Goal: Obtain resource: Download file/media

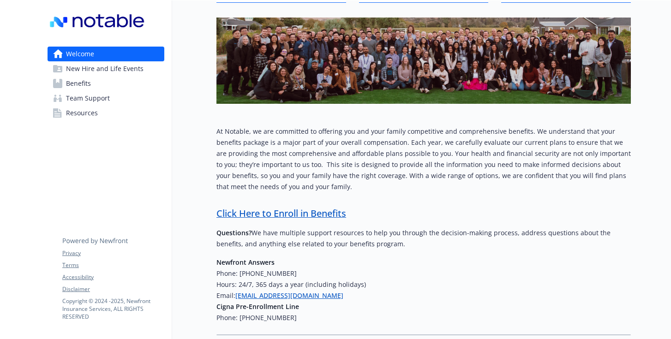
scroll to position [144, 0]
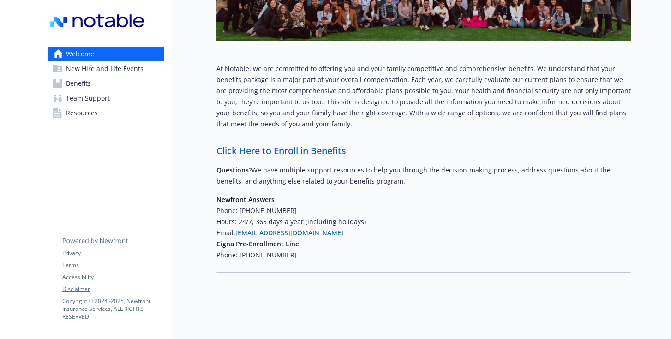
click at [114, 73] on span "New Hire and Life Events" at bounding box center [105, 68] width 78 height 15
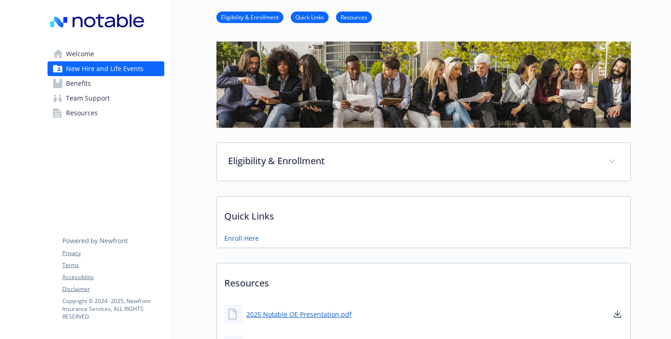
scroll to position [121, 0]
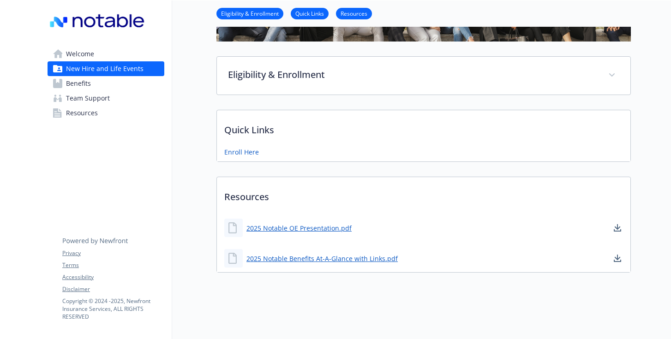
click at [95, 85] on link "Benefits" at bounding box center [106, 83] width 117 height 15
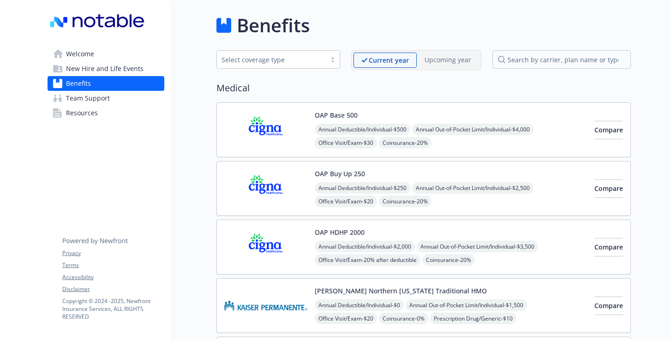
click at [90, 48] on span "Welcome" at bounding box center [80, 54] width 28 height 15
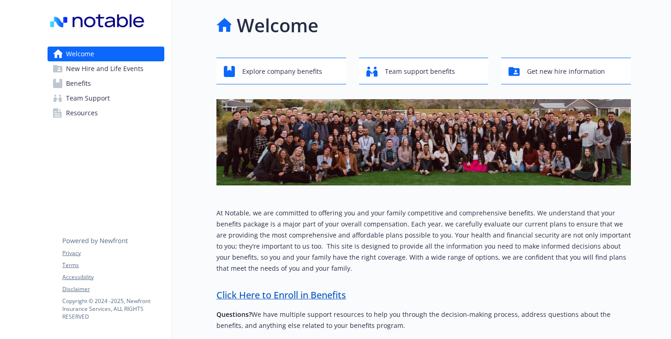
scroll to position [0, 0]
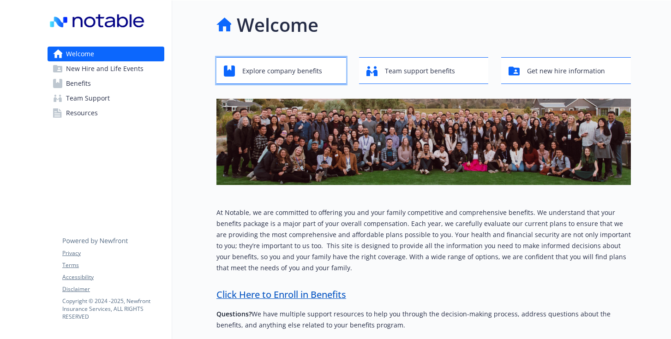
click at [263, 72] on span "Explore company benefits" at bounding box center [282, 71] width 80 height 18
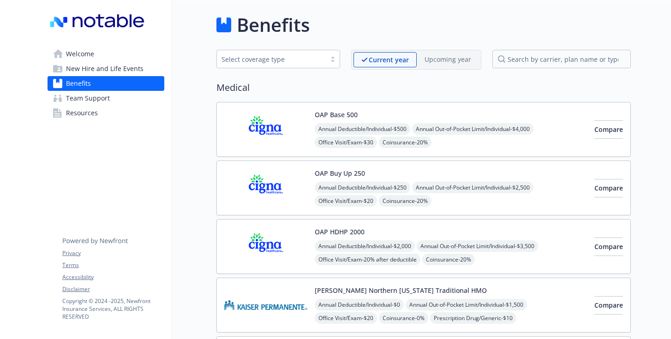
click at [103, 60] on link "Welcome" at bounding box center [106, 54] width 117 height 15
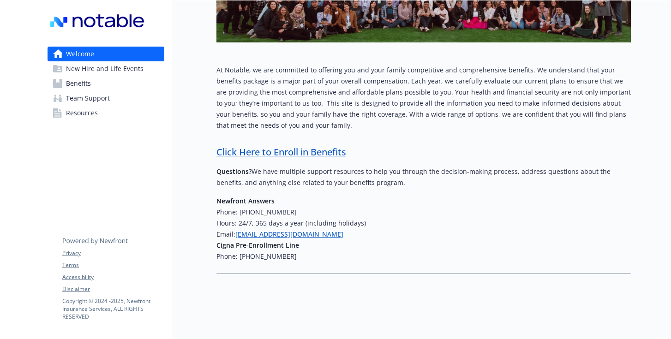
scroll to position [144, 0]
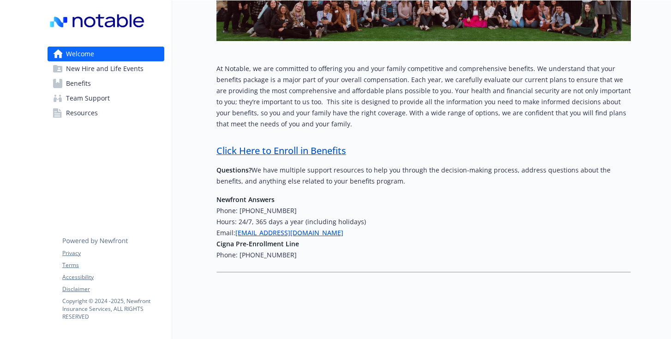
click at [76, 113] on span "Resources" at bounding box center [82, 113] width 32 height 15
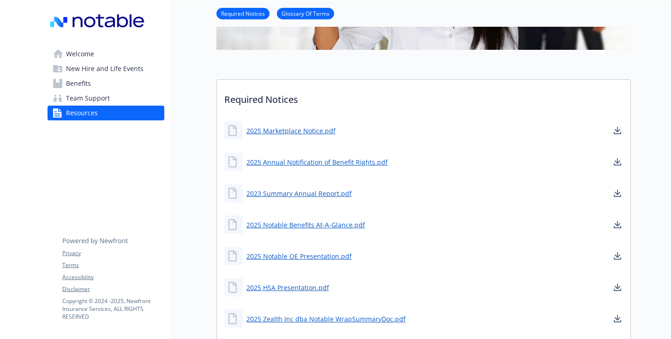
scroll to position [224, 0]
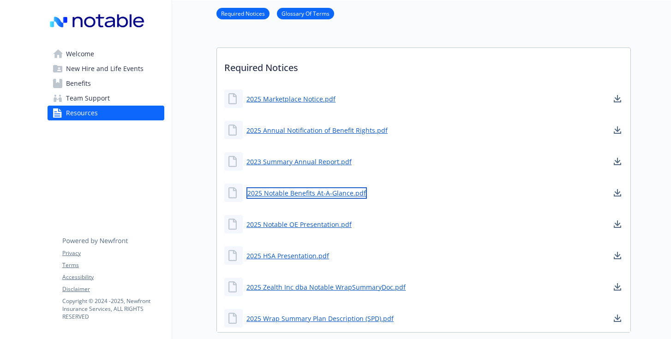
click at [283, 192] on link "2025 Notable Benefits At-A-Glance.pdf" at bounding box center [306, 193] width 120 height 12
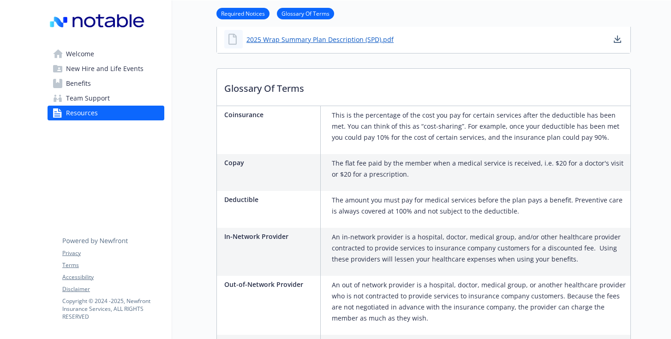
scroll to position [625, 0]
